Goal: Task Accomplishment & Management: Manage account settings

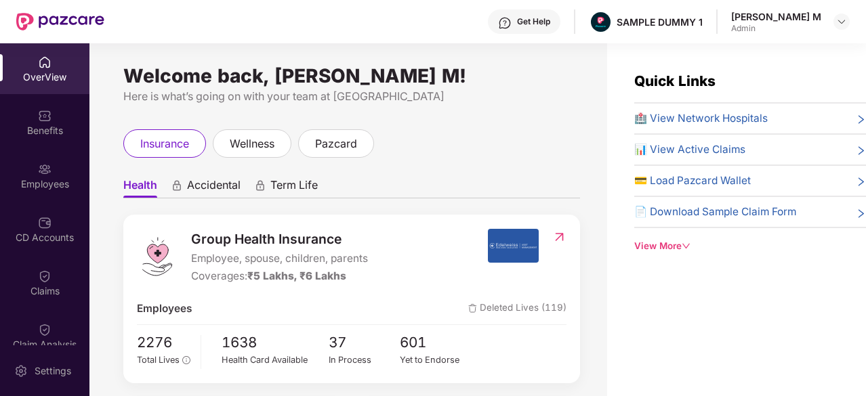
click at [560, 26] on div "Get Help" at bounding box center [524, 21] width 72 height 24
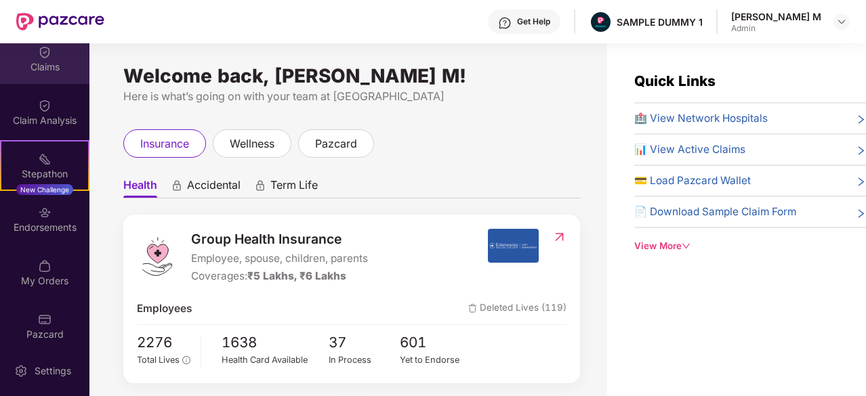
scroll to position [232, 0]
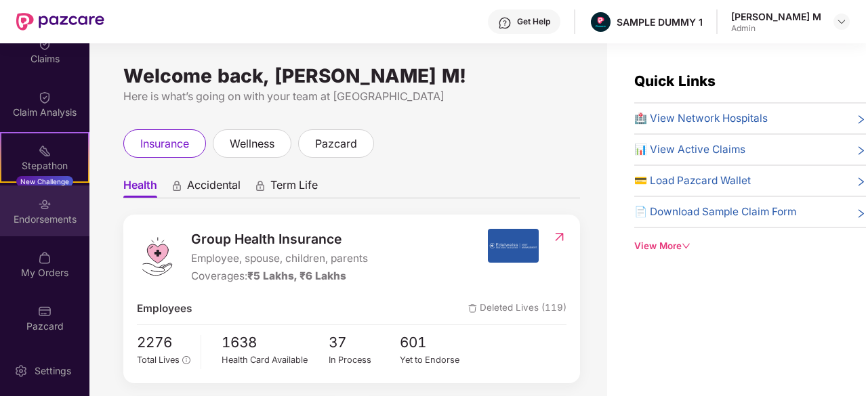
click at [28, 215] on div "Endorsements" at bounding box center [44, 220] width 89 height 14
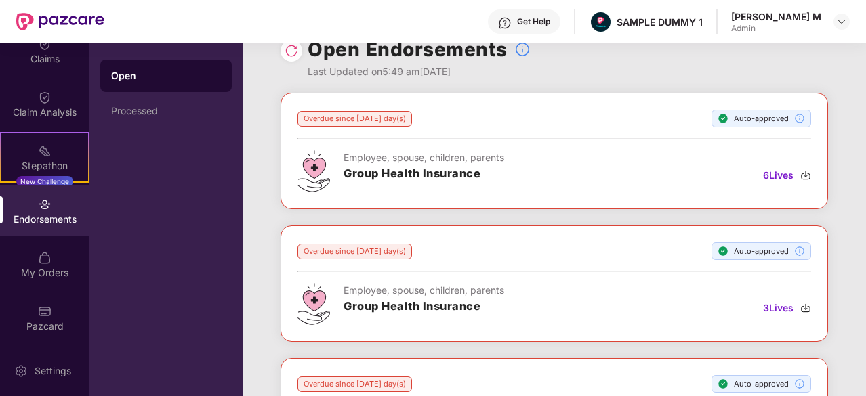
scroll to position [26, 0]
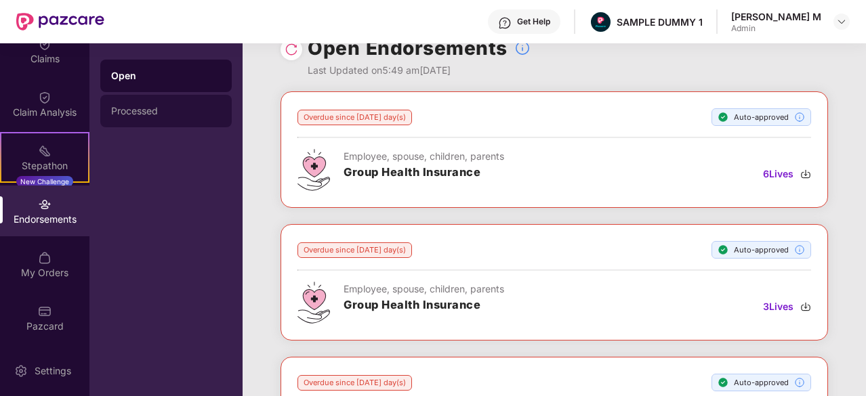
click at [178, 107] on div "Processed" at bounding box center [166, 111] width 110 height 11
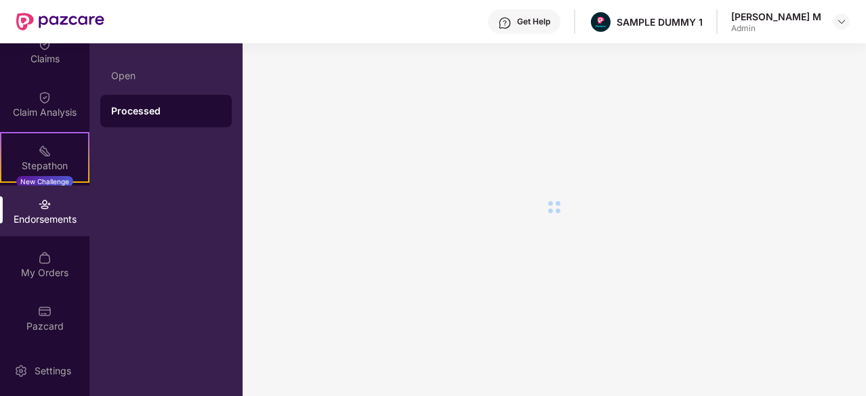
scroll to position [0, 0]
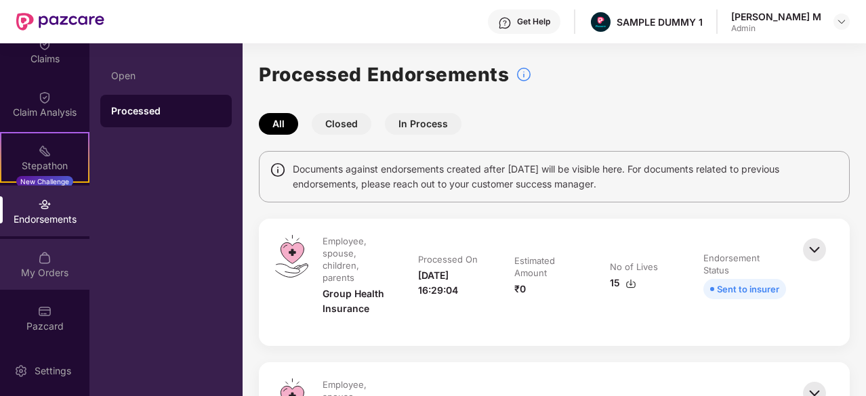
click at [44, 287] on div "My Orders" at bounding box center [44, 264] width 89 height 51
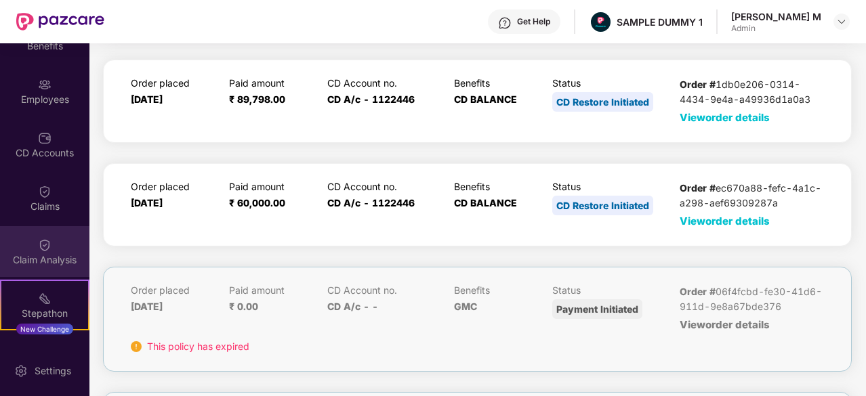
scroll to position [232, 0]
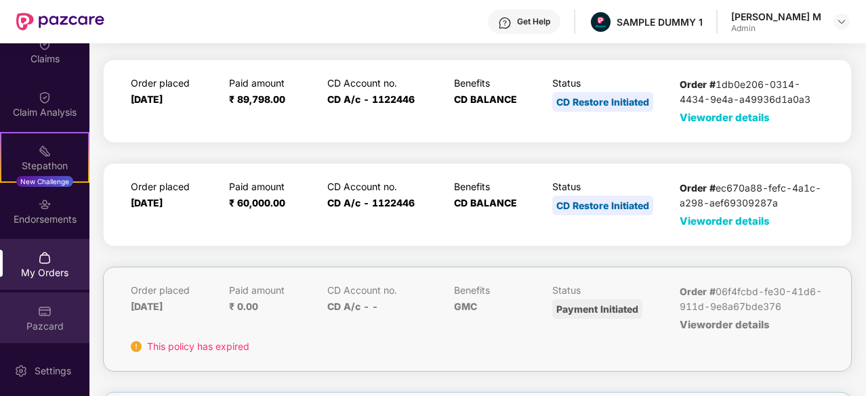
click at [34, 317] on div "Pazcard" at bounding box center [44, 318] width 89 height 51
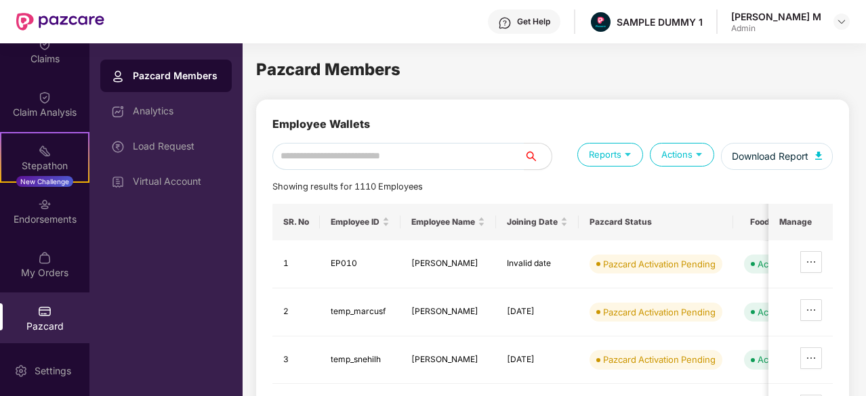
click at [550, 20] on div "Get Help" at bounding box center [533, 21] width 33 height 11
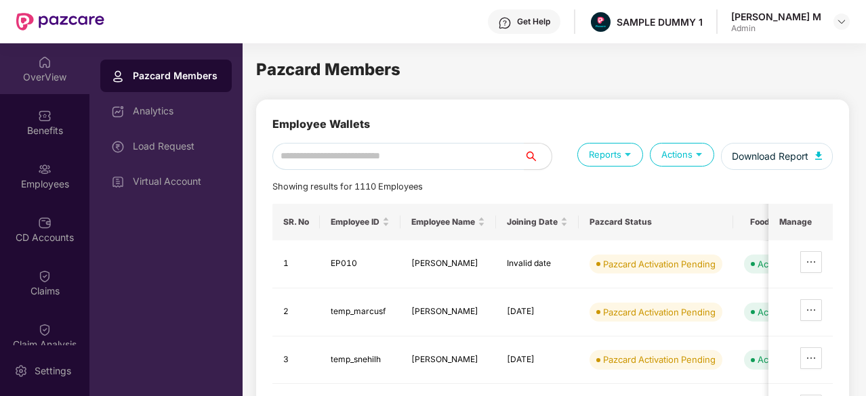
click at [43, 66] on img at bounding box center [45, 63] width 14 height 14
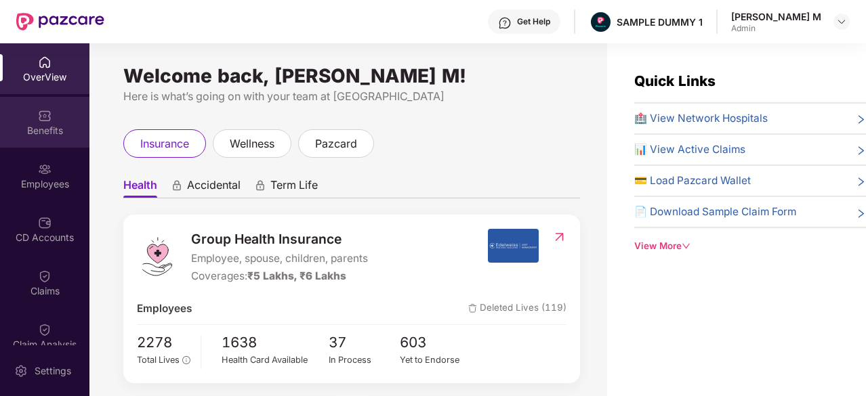
click at [41, 121] on img at bounding box center [45, 116] width 14 height 14
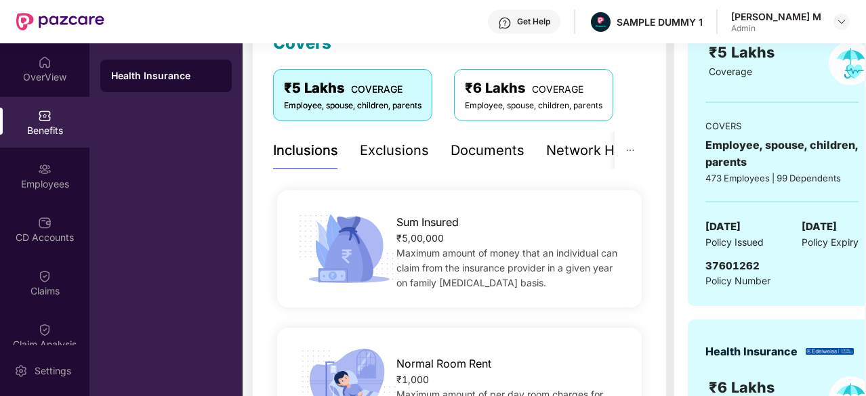
scroll to position [209, 0]
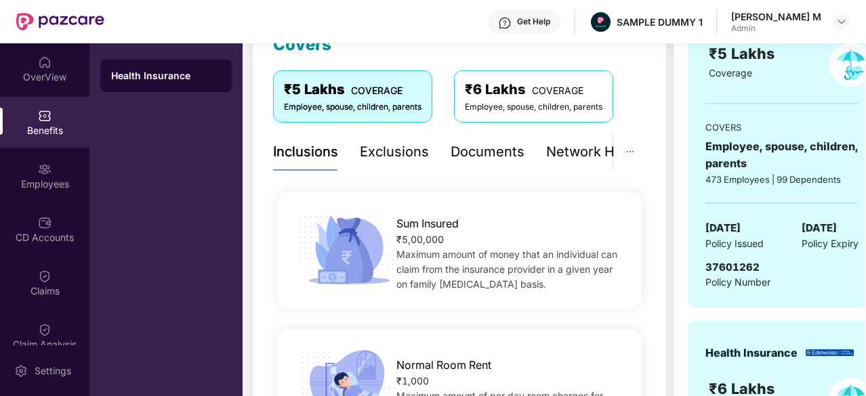
click at [492, 150] on div "Documents" at bounding box center [488, 152] width 74 height 21
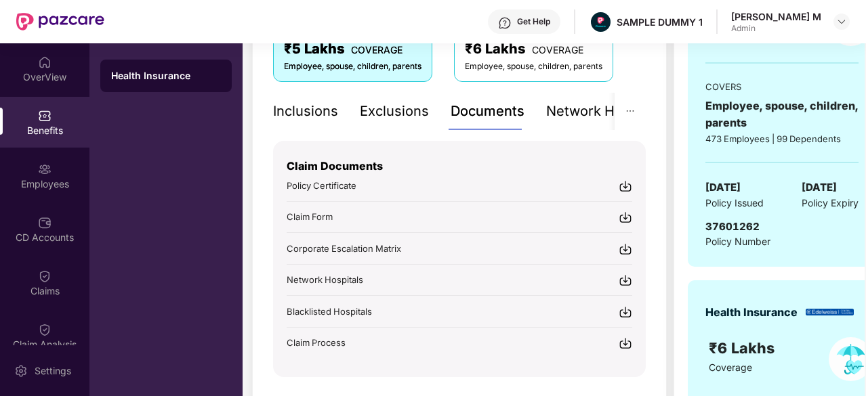
scroll to position [251, 0]
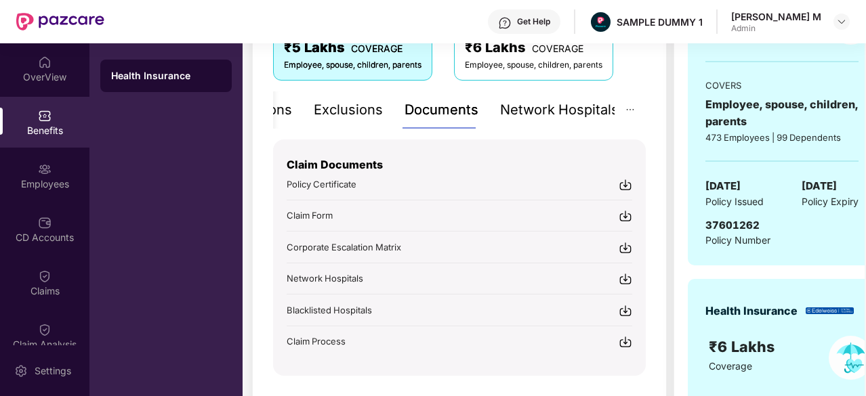
click at [552, 108] on div "Network Hospitals" at bounding box center [559, 110] width 119 height 21
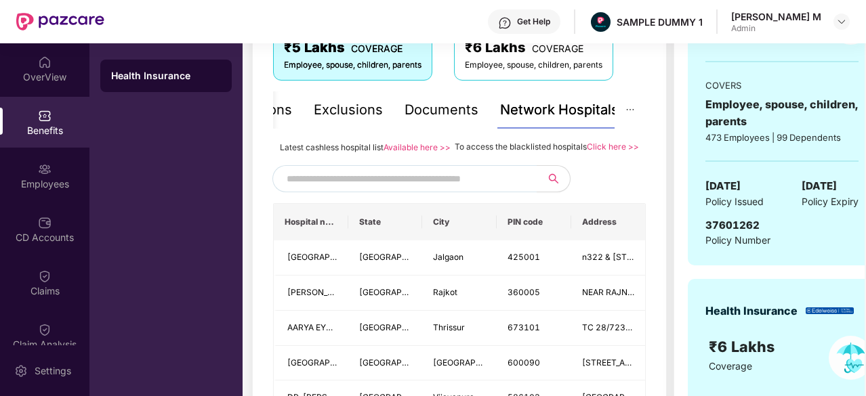
click at [338, 189] on input "text" at bounding box center [403, 179] width 232 height 20
type input "*"
click at [57, 167] on div "Employees" at bounding box center [44, 175] width 89 height 51
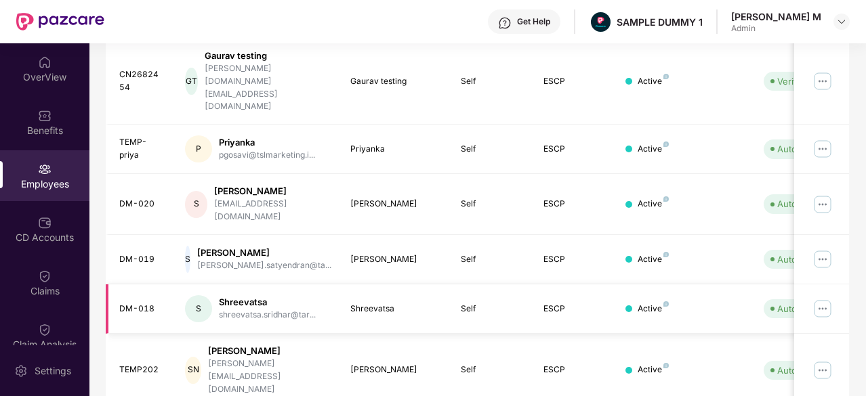
scroll to position [0, 0]
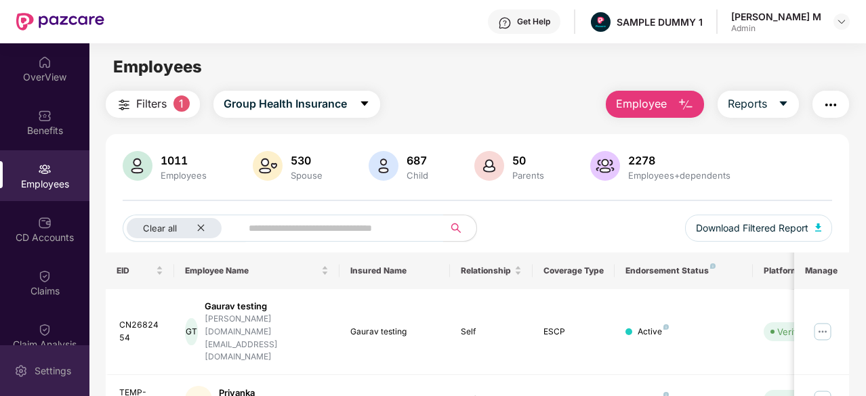
click at [41, 369] on div "Settings" at bounding box center [52, 371] width 45 height 14
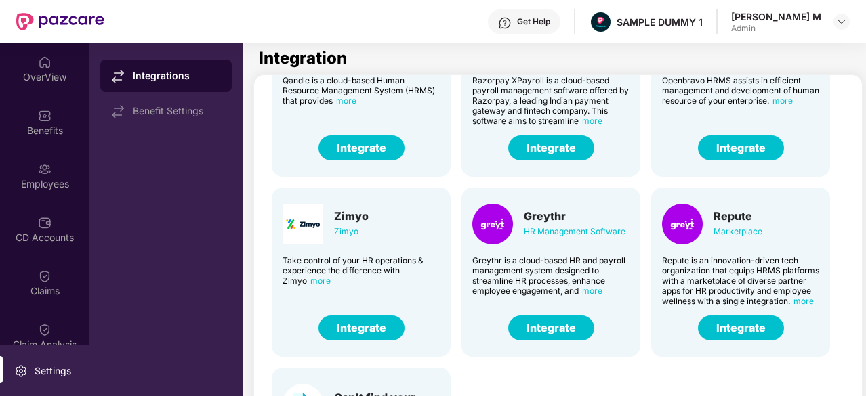
scroll to position [287, 0]
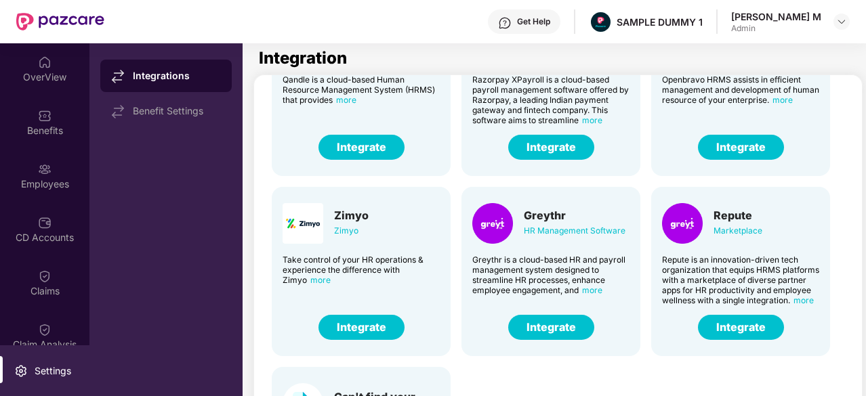
click at [558, 329] on button "Integrate" at bounding box center [551, 327] width 86 height 25
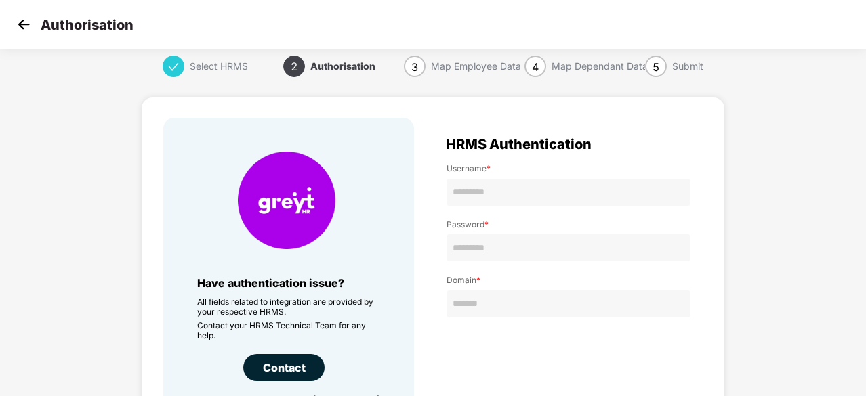
click at [22, 24] on img at bounding box center [24, 24] width 20 height 20
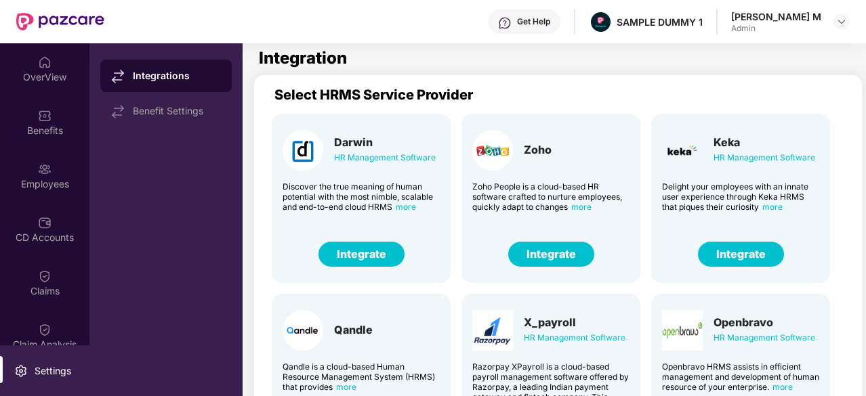
click at [34, 173] on div "Employees" at bounding box center [44, 175] width 89 height 51
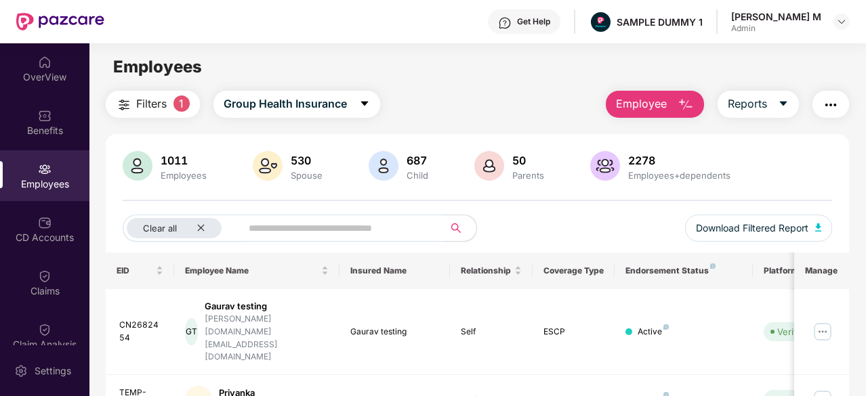
click at [671, 108] on button "Employee" at bounding box center [655, 104] width 98 height 27
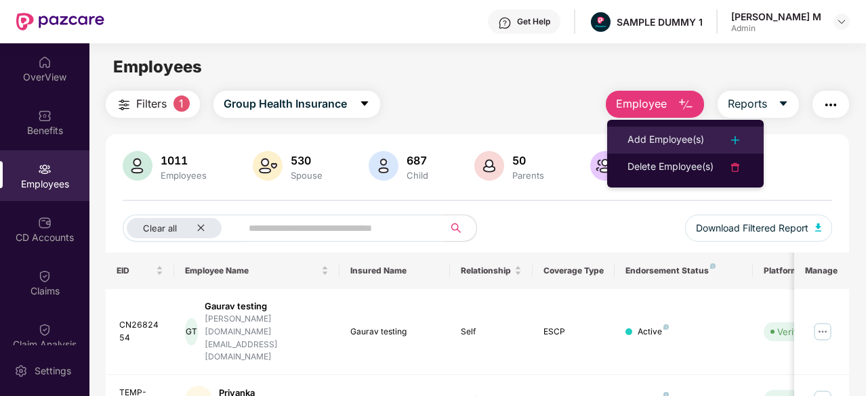
click at [659, 133] on div "Add Employee(s)" at bounding box center [665, 140] width 77 height 16
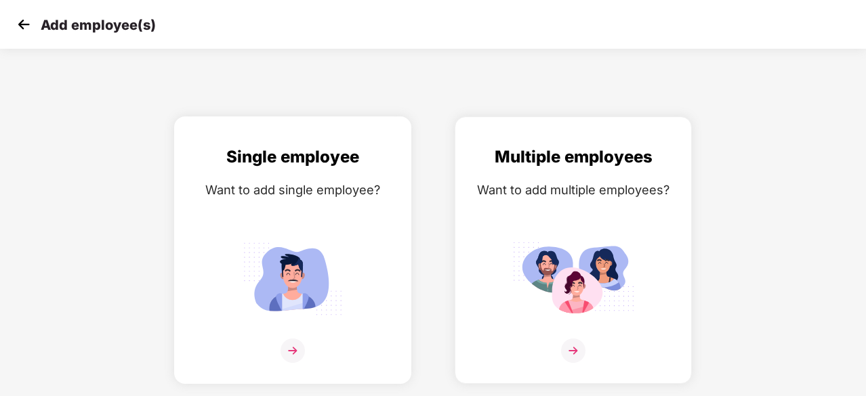
click at [251, 274] on img at bounding box center [293, 278] width 122 height 85
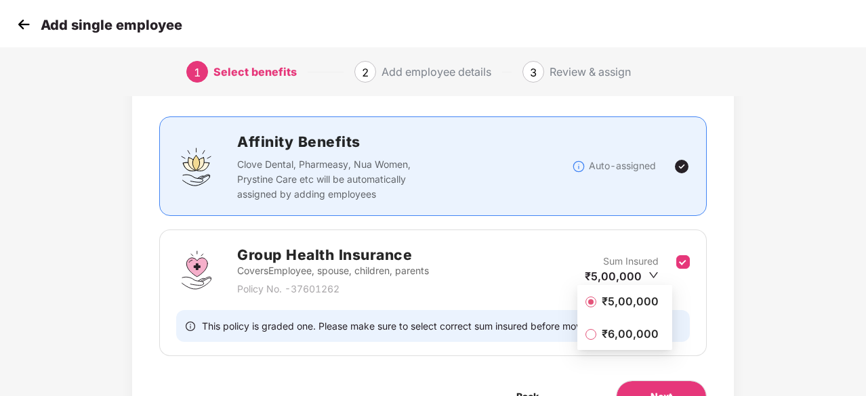
scroll to position [77, 0]
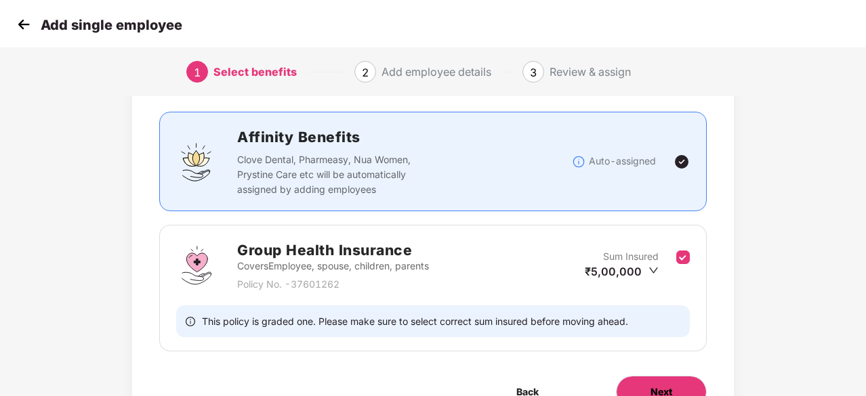
click at [653, 382] on button "Next" at bounding box center [661, 392] width 91 height 33
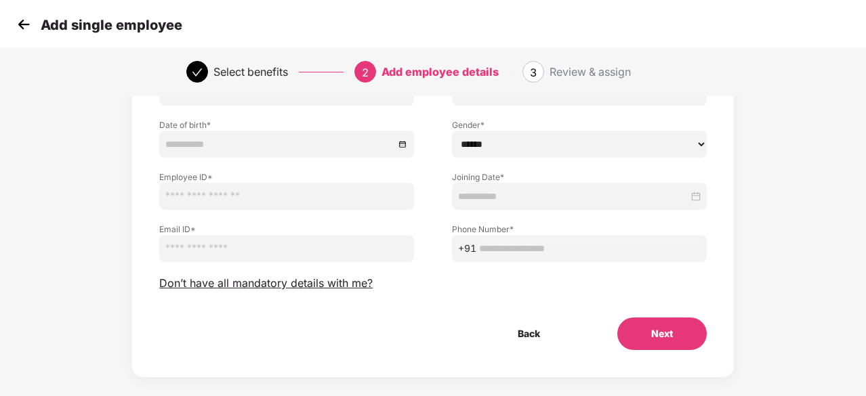
scroll to position [146, 1]
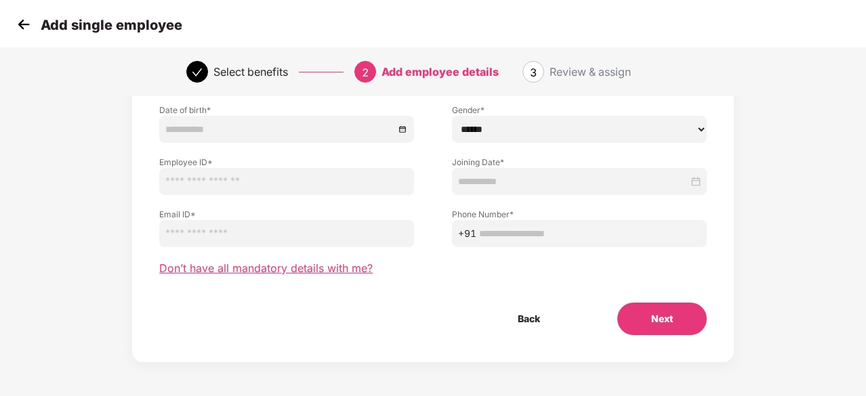
click at [350, 274] on span "Don’t have all mandatory details with me?" at bounding box center [265, 269] width 213 height 14
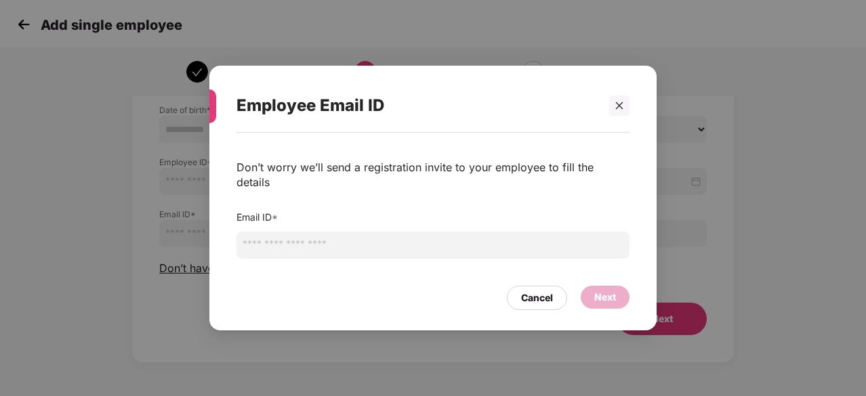
click at [347, 245] on input "email" at bounding box center [432, 245] width 393 height 27
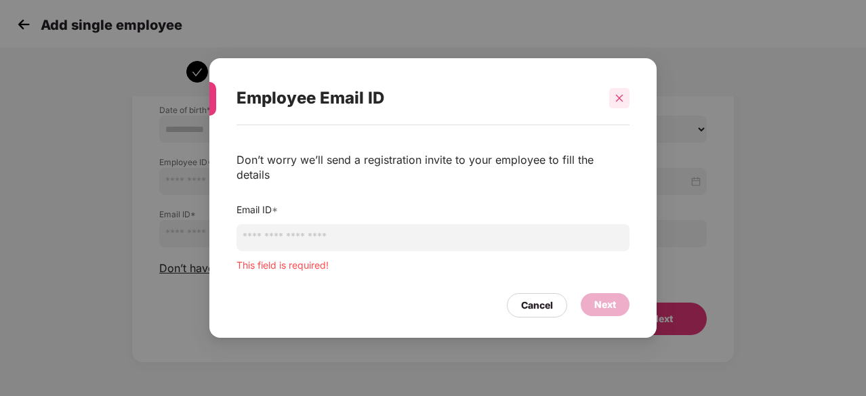
click at [628, 108] on div at bounding box center [619, 98] width 20 height 20
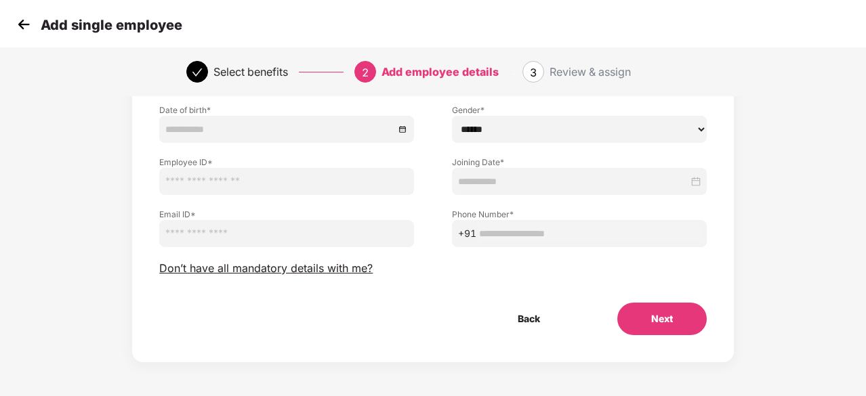
click at [128, 29] on p "Add single employee" at bounding box center [112, 25] width 142 height 16
click at [18, 28] on img at bounding box center [24, 24] width 20 height 20
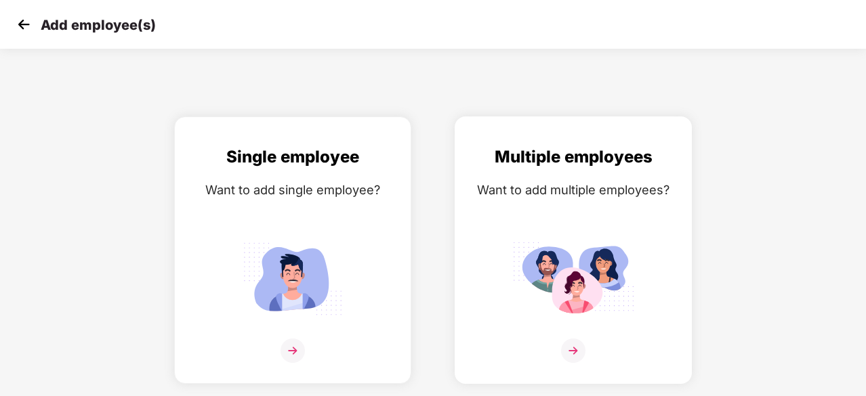
click at [576, 349] on img at bounding box center [573, 351] width 24 height 24
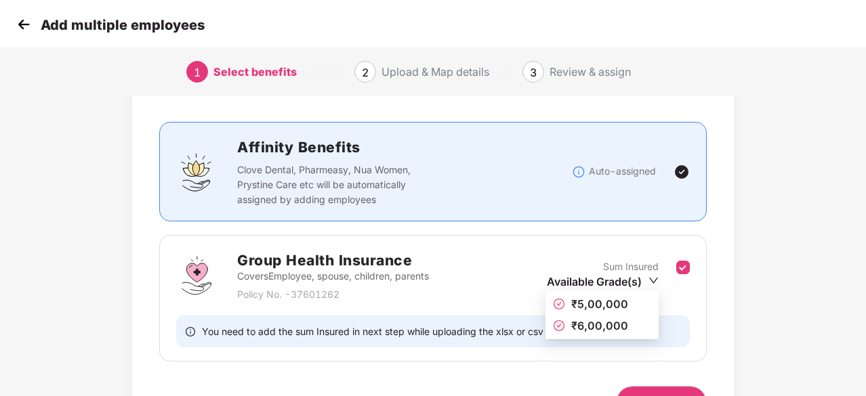
scroll to position [73, 0]
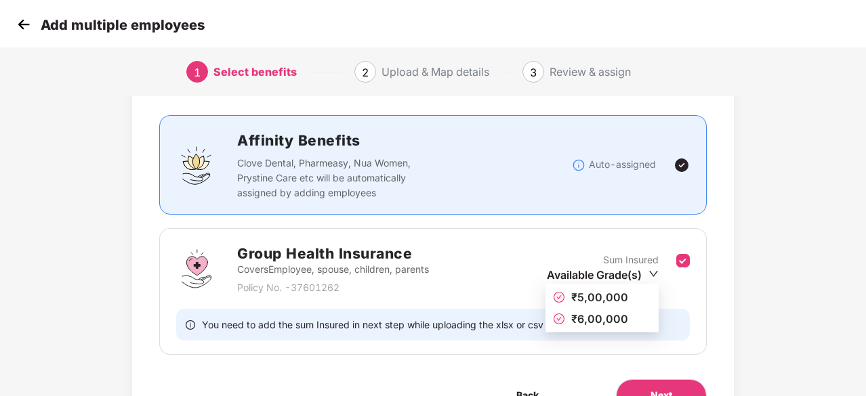
click at [617, 320] on span "₹6,00,000" at bounding box center [599, 319] width 57 height 14
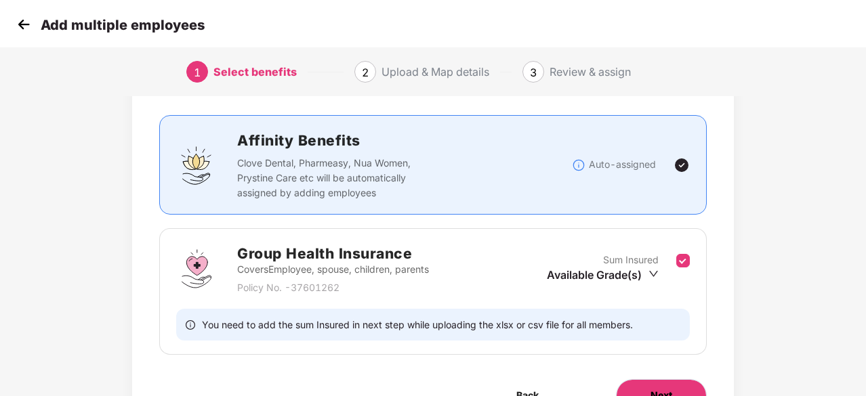
click at [661, 390] on span "Next" at bounding box center [661, 395] width 22 height 15
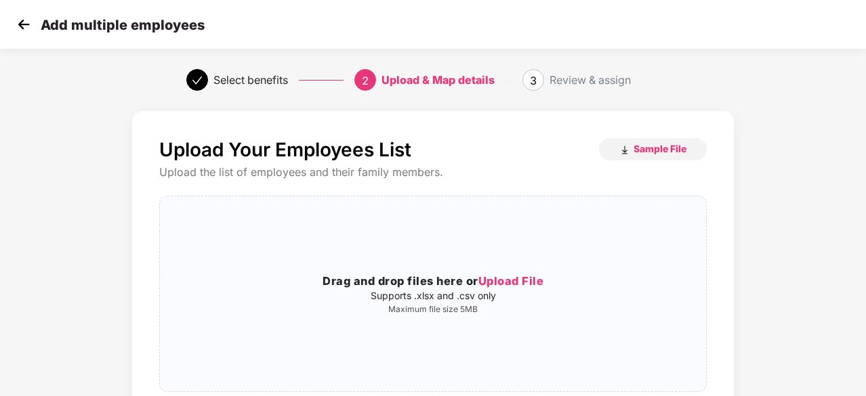
click at [16, 29] on img at bounding box center [24, 24] width 20 height 20
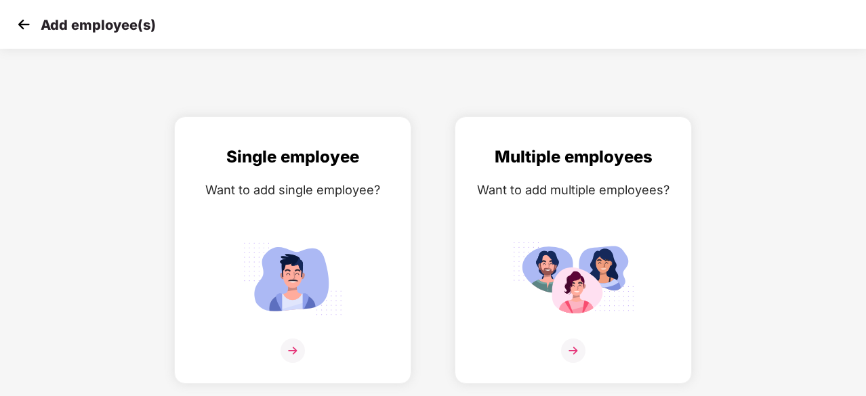
click at [28, 22] on img at bounding box center [24, 24] width 20 height 20
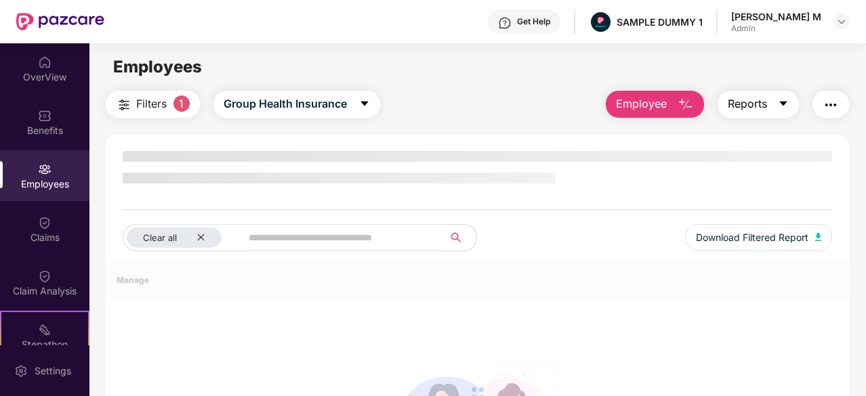
click at [760, 106] on span "Reports" at bounding box center [747, 104] width 39 height 17
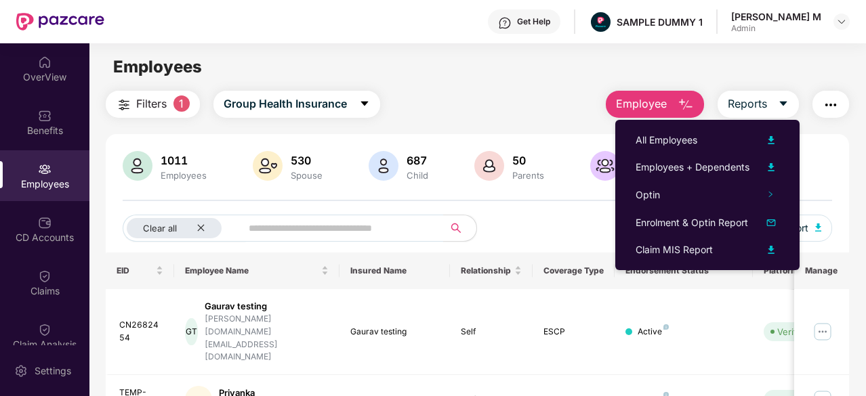
click at [833, 112] on img "button" at bounding box center [830, 105] width 16 height 16
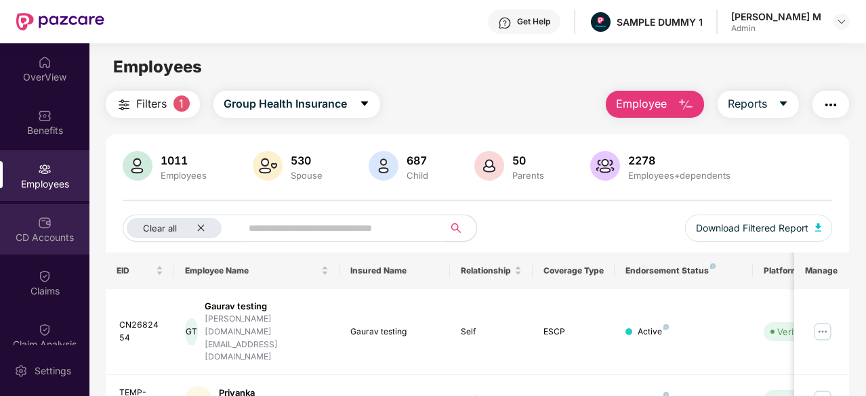
click at [38, 220] on img at bounding box center [45, 223] width 14 height 14
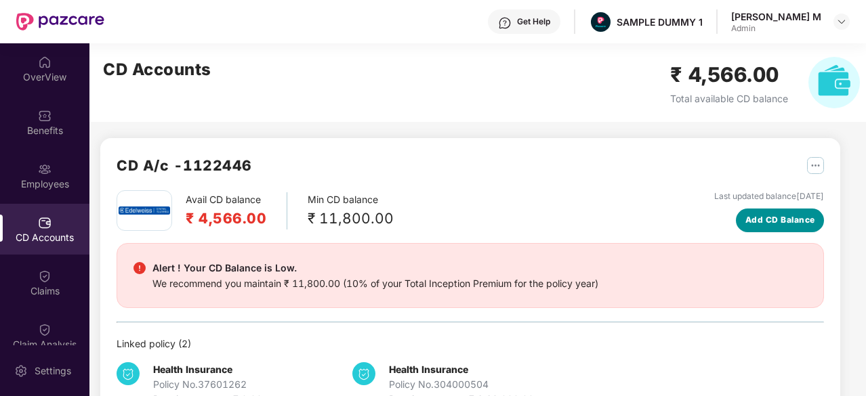
click at [794, 226] on span "Add CD Balance" at bounding box center [780, 220] width 70 height 13
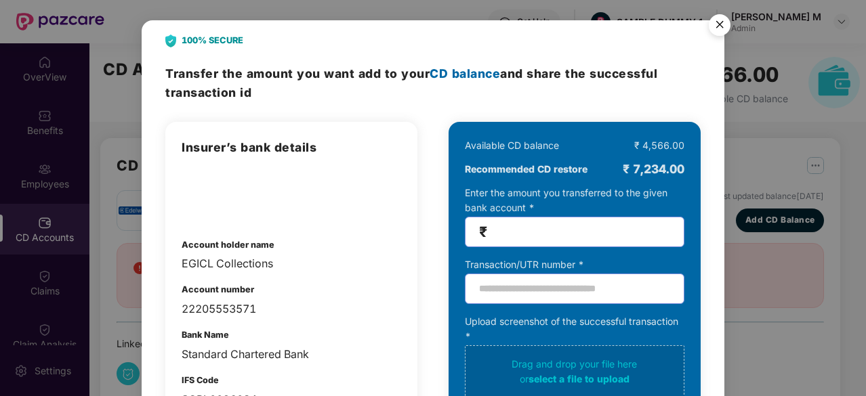
click at [720, 28] on img "Close" at bounding box center [720, 27] width 38 height 38
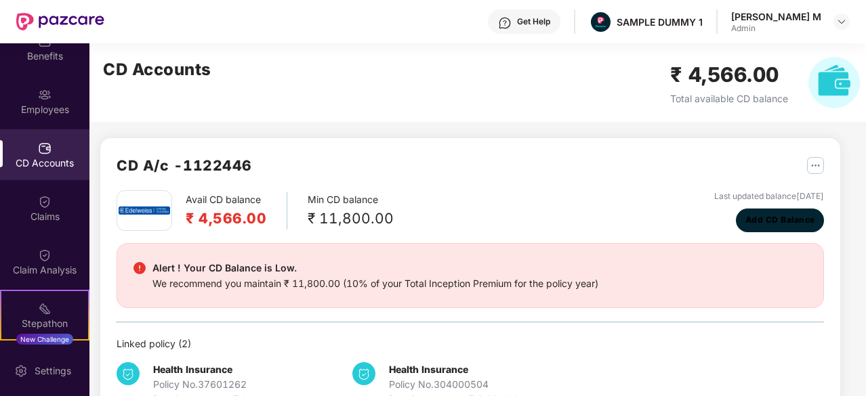
scroll to position [79, 0]
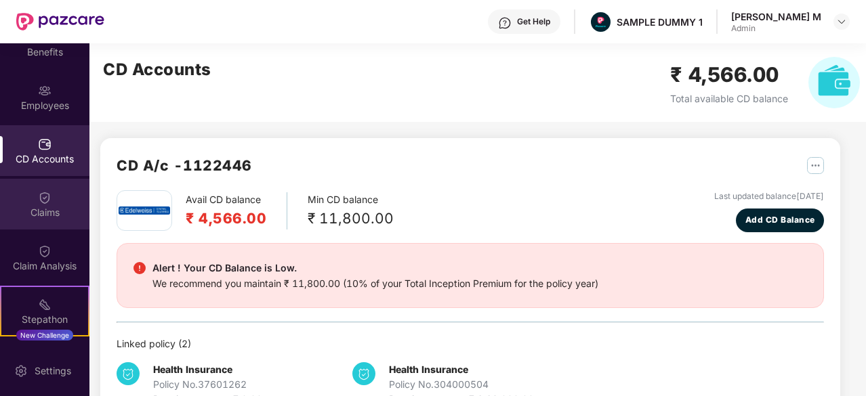
click at [36, 219] on div "Claims" at bounding box center [44, 204] width 89 height 51
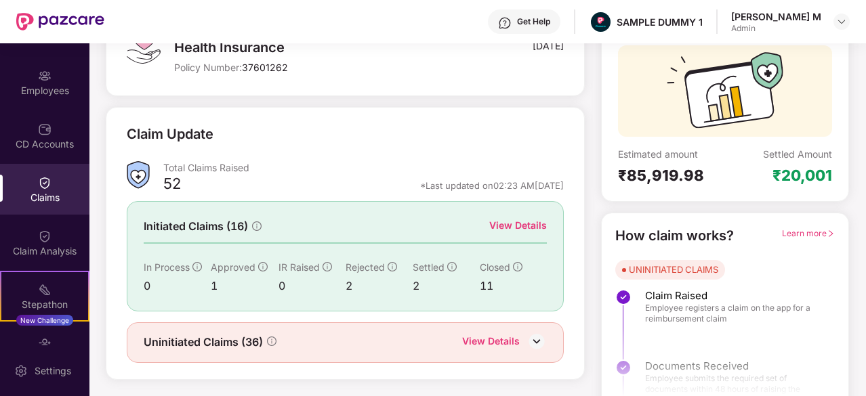
scroll to position [121, 0]
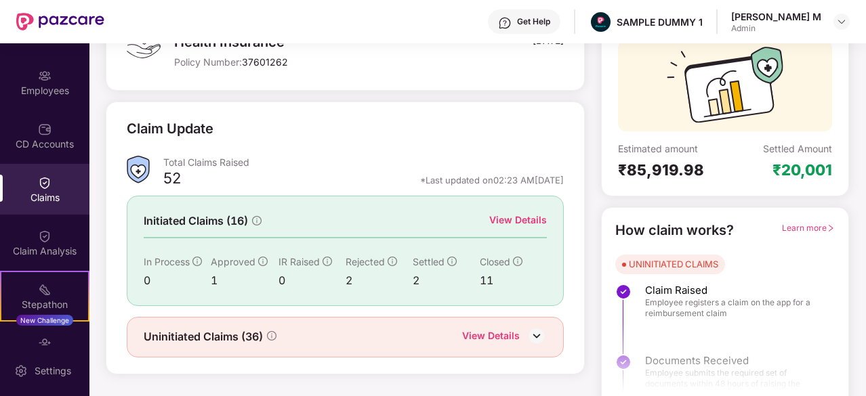
click at [528, 222] on div "View Details" at bounding box center [518, 220] width 58 height 15
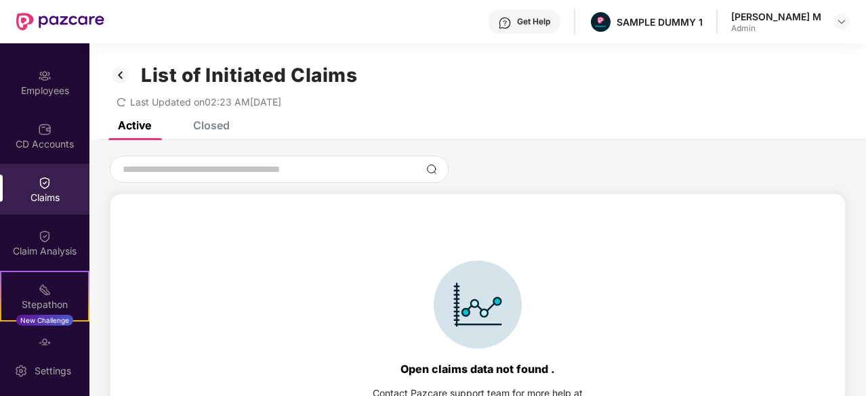
click at [205, 125] on div "Closed" at bounding box center [211, 126] width 37 height 14
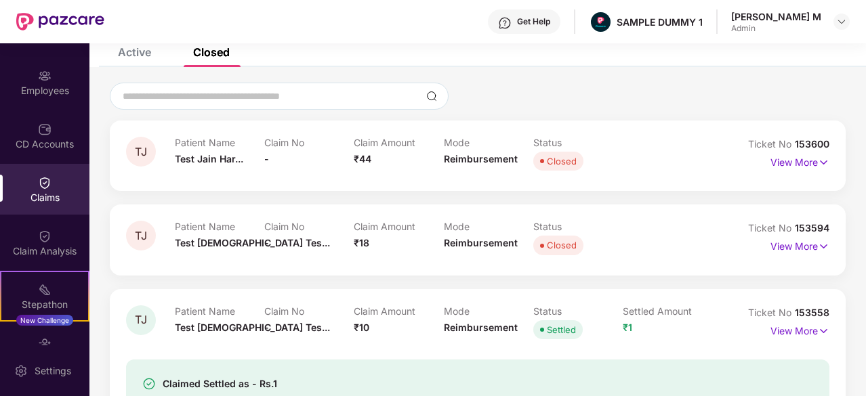
scroll to position [75, 0]
click at [785, 165] on p "View More" at bounding box center [799, 159] width 59 height 18
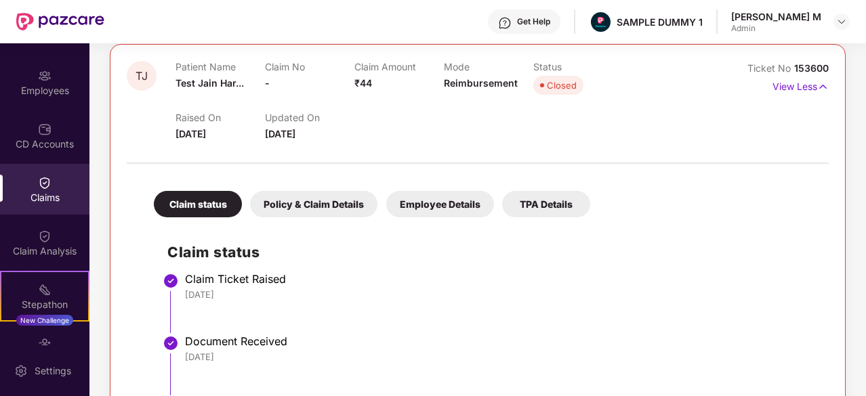
scroll to position [180, 0]
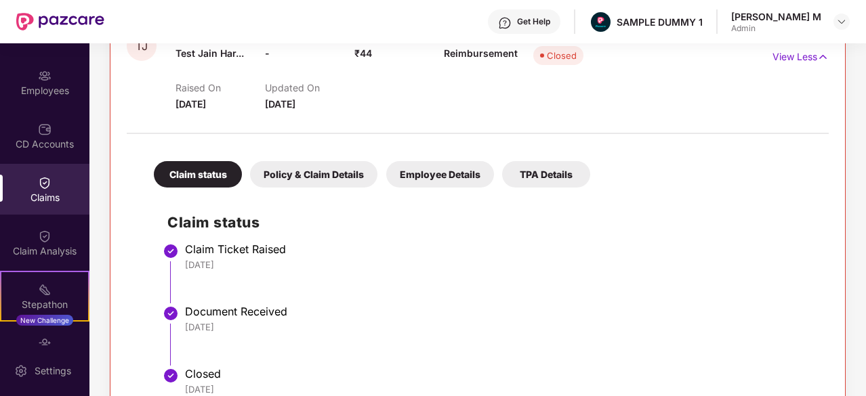
click at [318, 161] on div "Policy & Claim Details" at bounding box center [313, 174] width 127 height 26
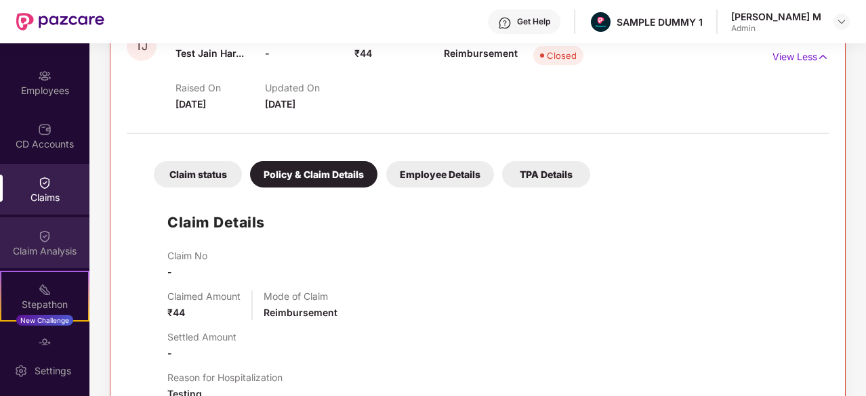
click at [28, 242] on div "Claim Analysis" at bounding box center [44, 242] width 89 height 51
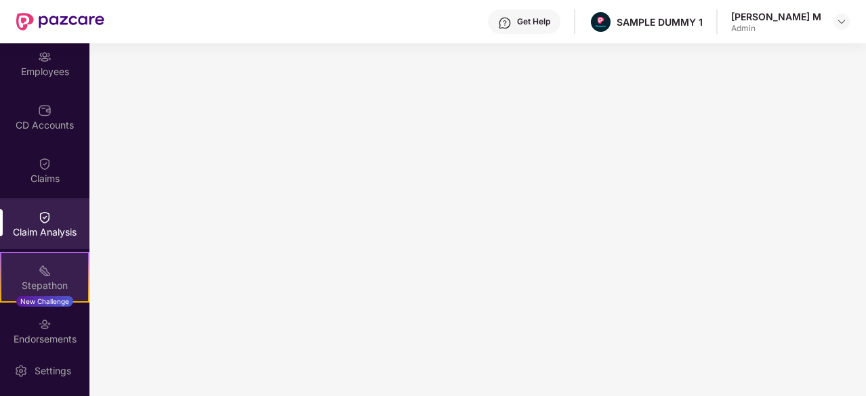
scroll to position [232, 0]
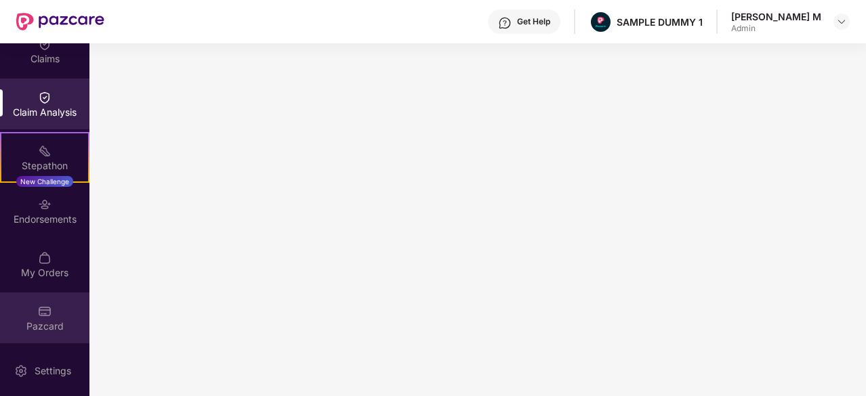
click at [38, 315] on img at bounding box center [45, 312] width 14 height 14
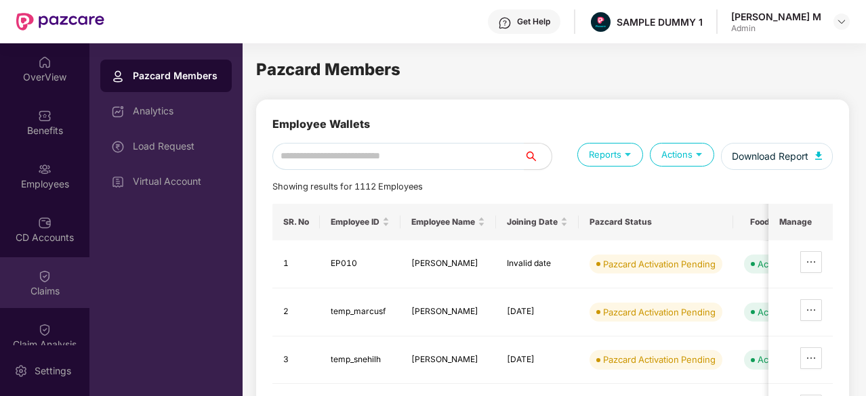
click at [49, 268] on div "Claims" at bounding box center [44, 282] width 89 height 51
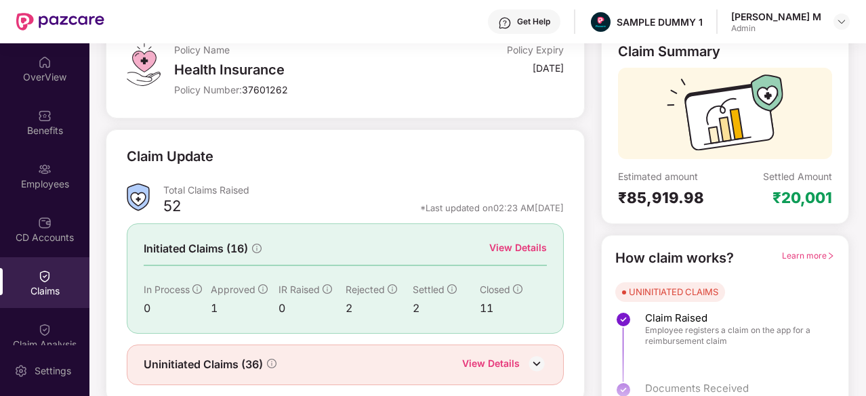
scroll to position [93, 0]
click at [525, 250] on div "View Details" at bounding box center [518, 247] width 58 height 15
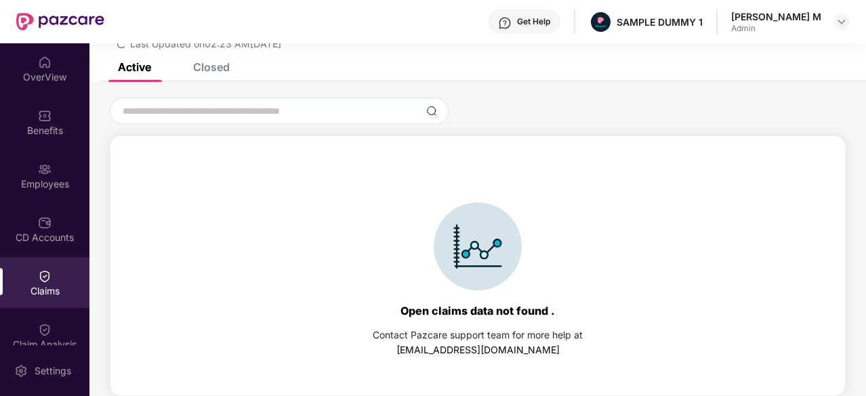
scroll to position [58, 0]
click at [209, 66] on div "Closed" at bounding box center [211, 67] width 37 height 14
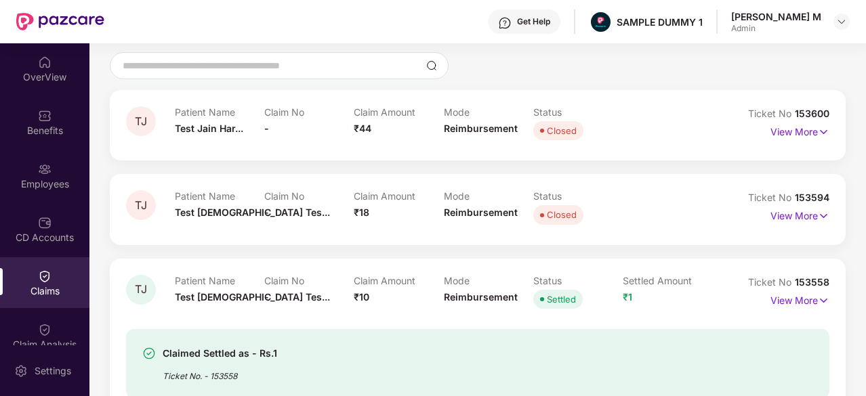
scroll to position [104, 0]
click at [799, 133] on p "View More" at bounding box center [799, 130] width 59 height 18
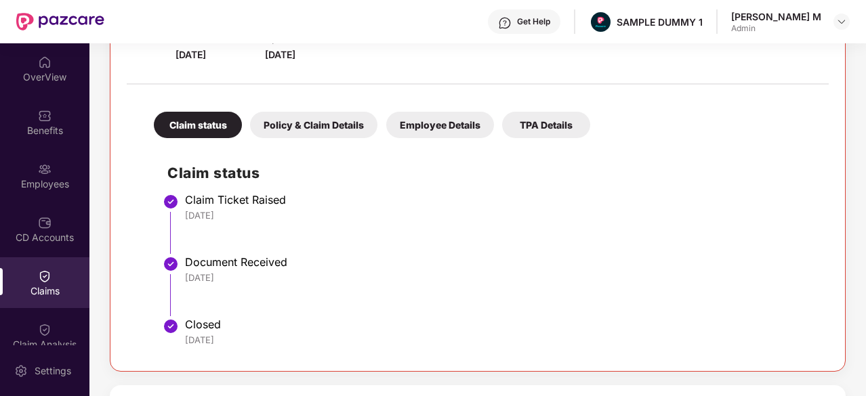
scroll to position [234, 0]
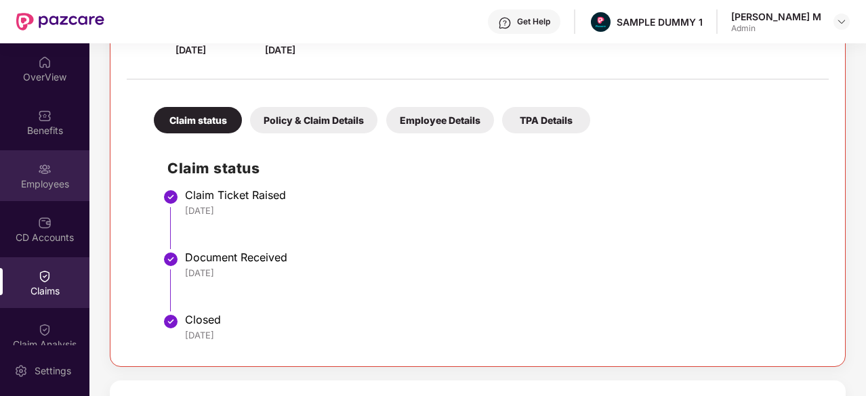
click at [28, 175] on div "Employees" at bounding box center [44, 175] width 89 height 51
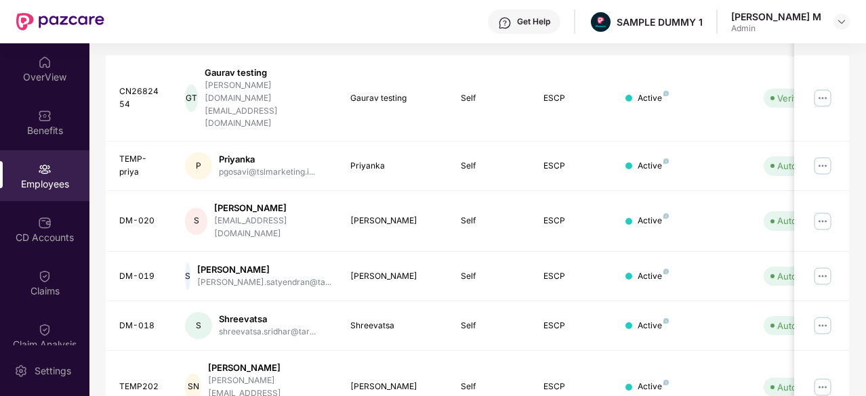
click at [560, 24] on div "Get Help" at bounding box center [524, 21] width 72 height 24
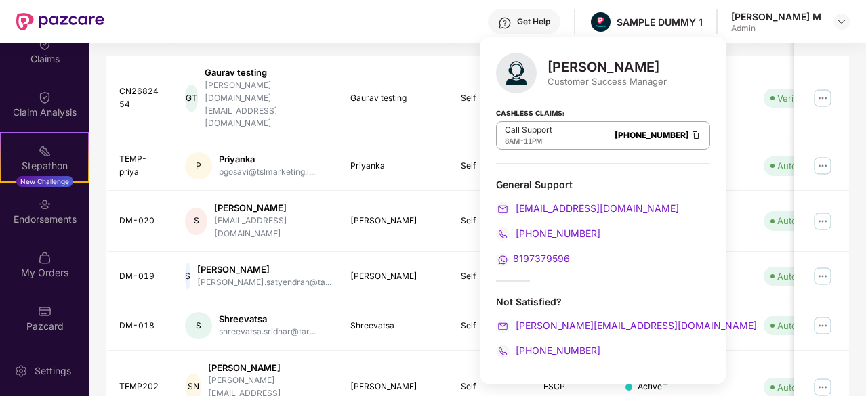
scroll to position [0, 0]
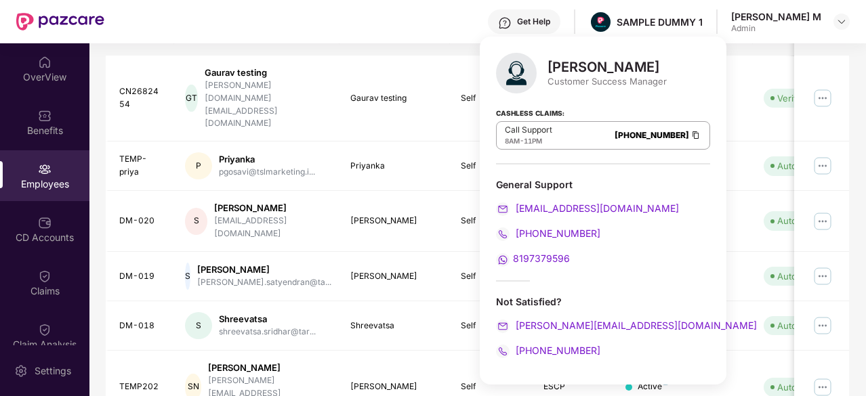
click at [560, 28] on div "Get Help" at bounding box center [524, 21] width 72 height 24
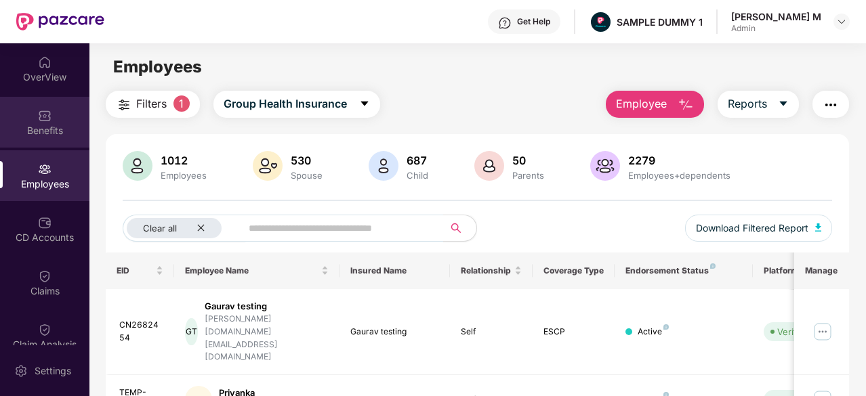
click at [38, 131] on div "Benefits" at bounding box center [44, 131] width 89 height 14
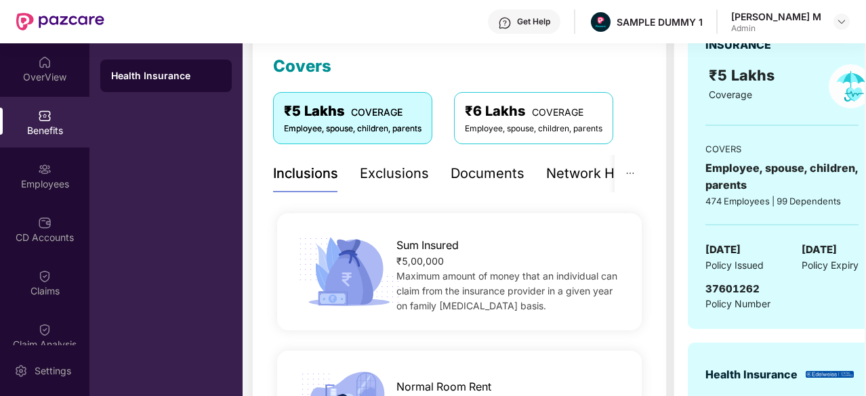
scroll to position [188, 0]
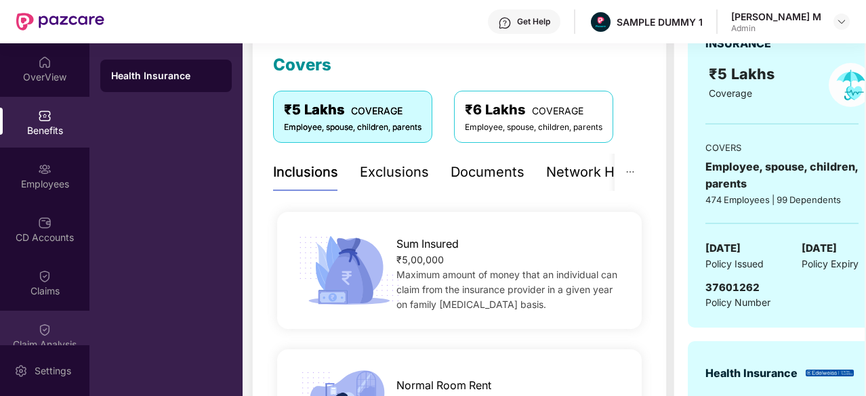
click at [21, 330] on div "Claim Analysis" at bounding box center [44, 336] width 89 height 51
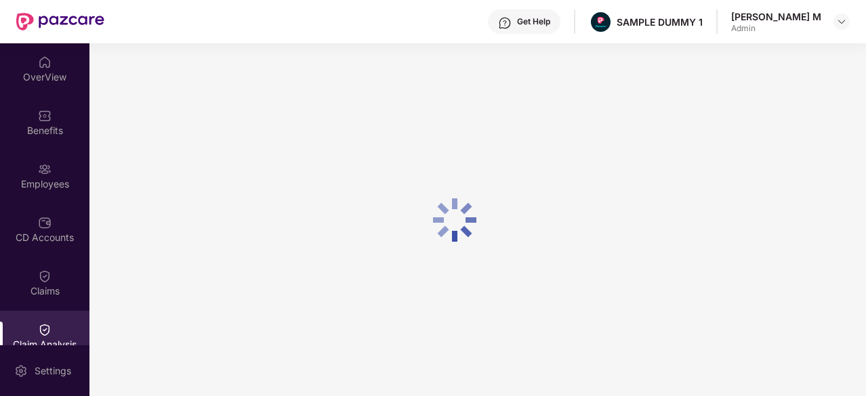
scroll to position [0, 0]
